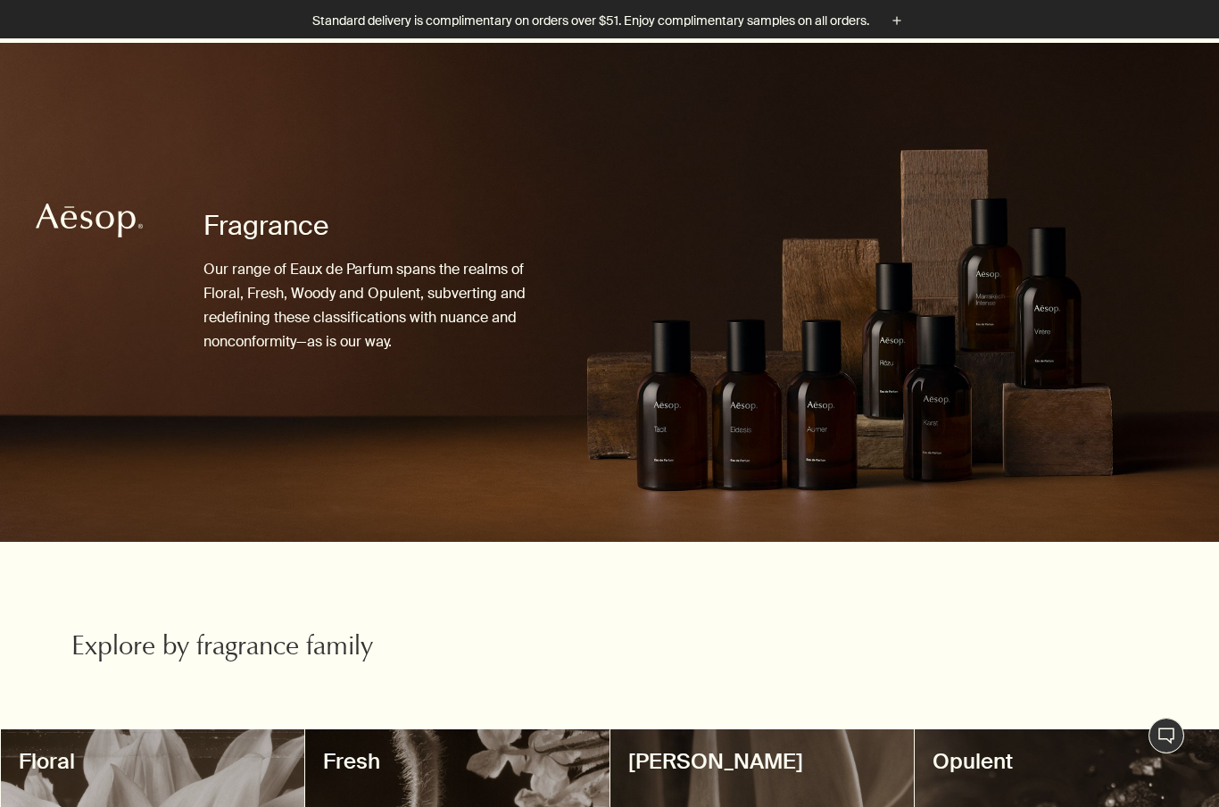
scroll to position [277, 0]
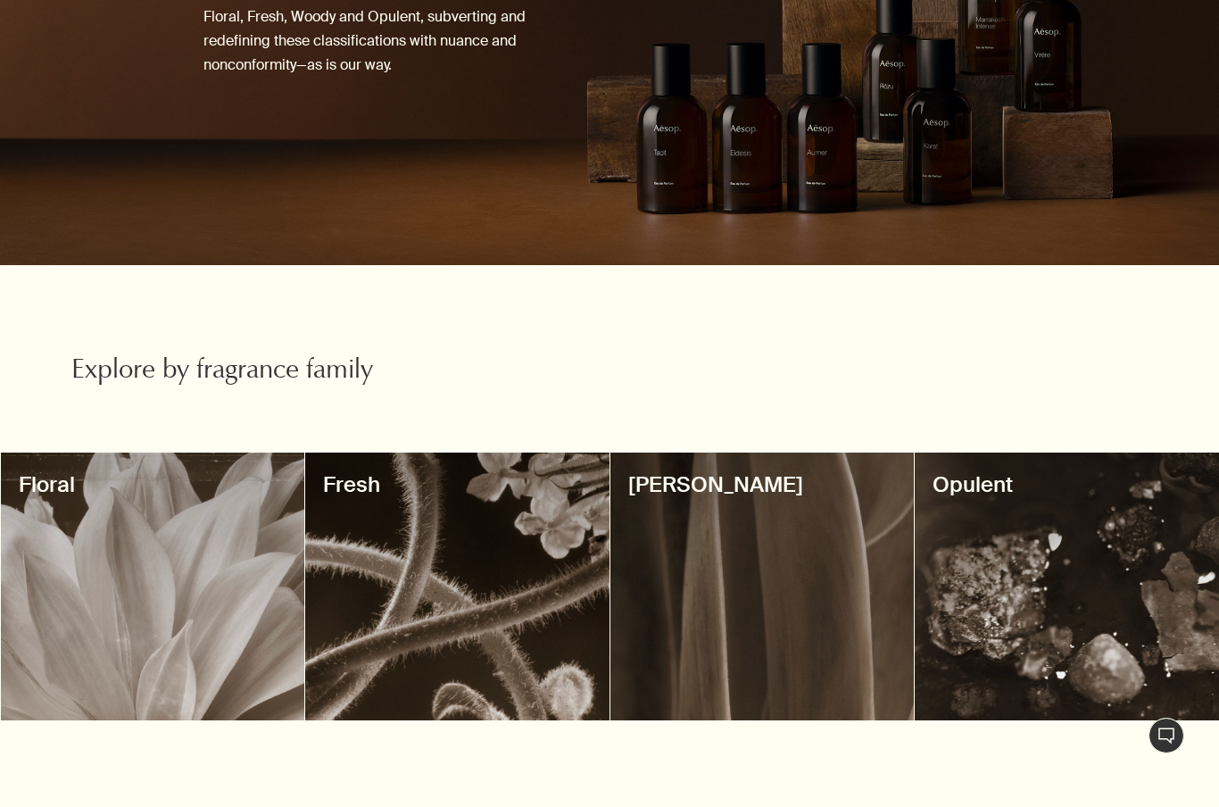
click at [1150, 625] on div at bounding box center [1067, 586] width 304 height 268
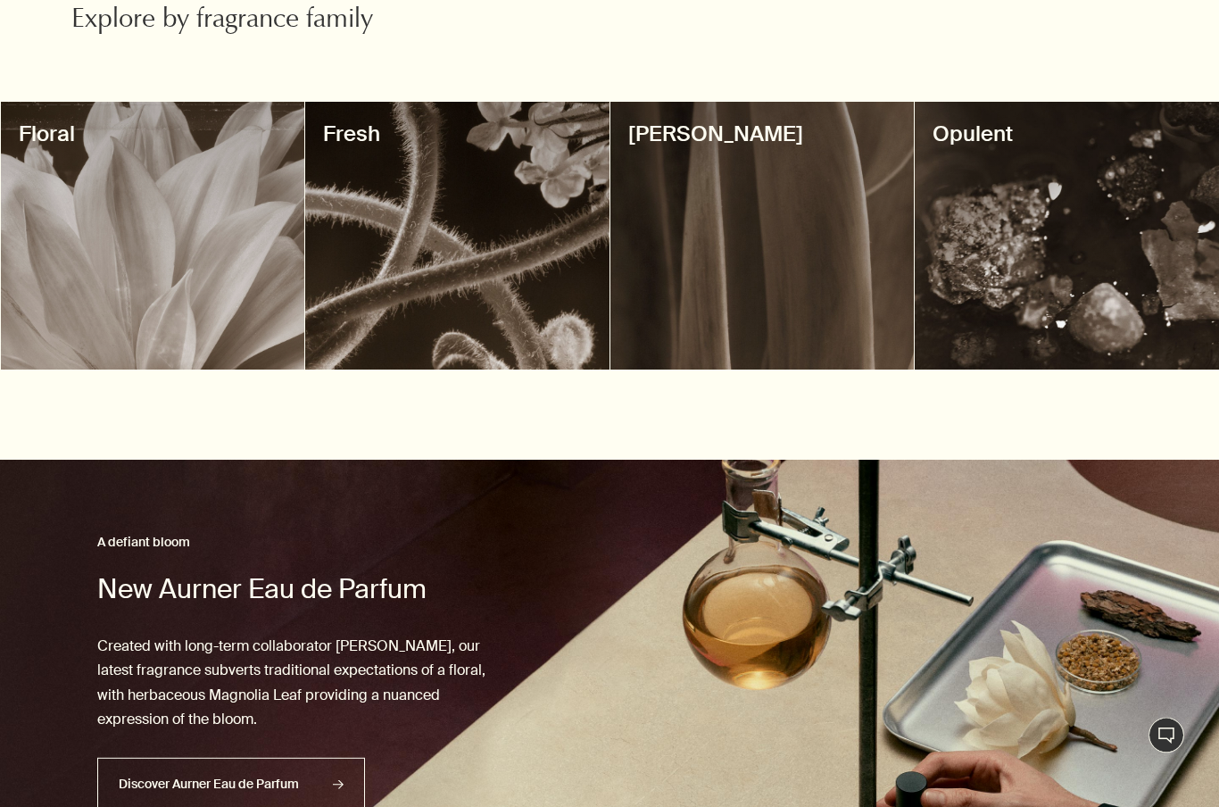
scroll to position [627, 0]
click at [457, 312] on div at bounding box center [457, 236] width 304 height 268
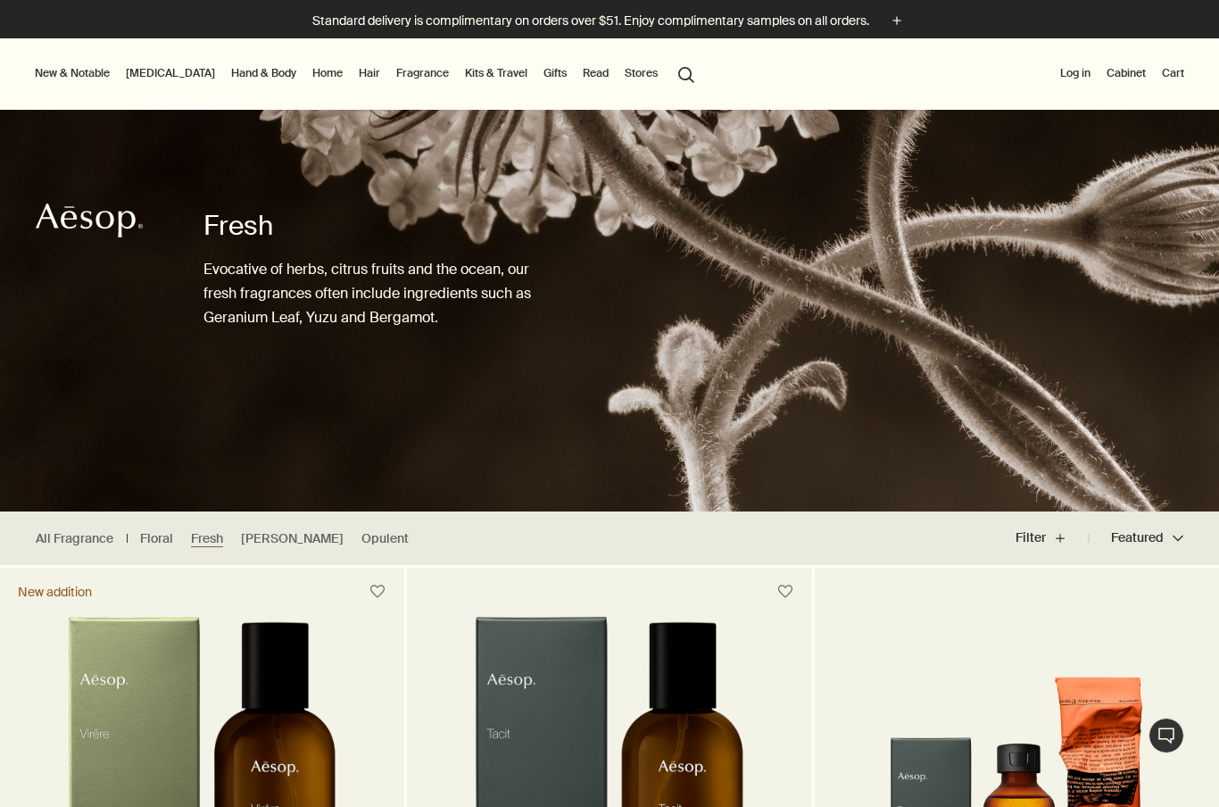
click at [156, 531] on link "Floral" at bounding box center [156, 538] width 33 height 17
